Goal: Navigation & Orientation: Find specific page/section

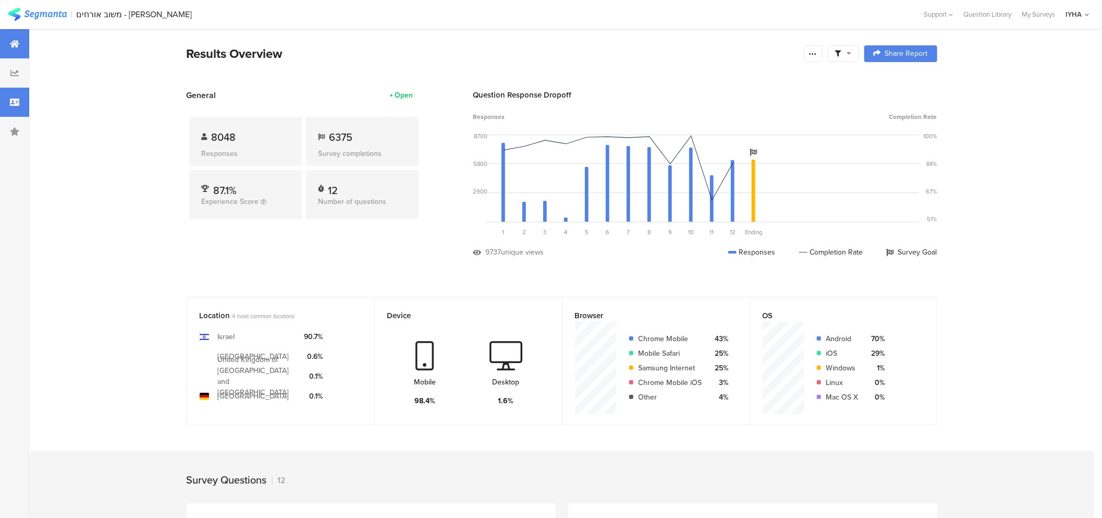
click at [8, 97] on div at bounding box center [14, 102] width 29 height 29
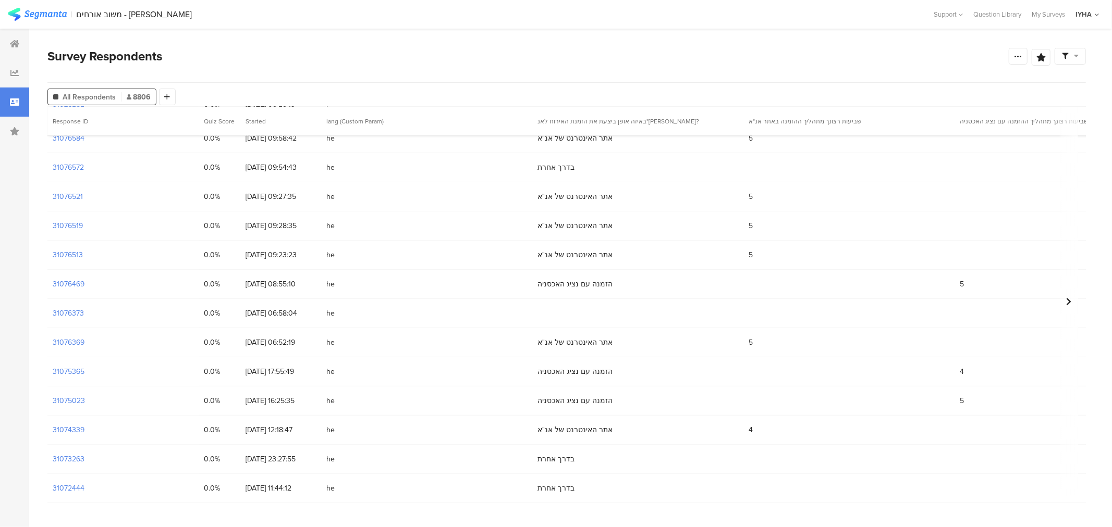
scroll to position [405, 0]
